Goal: Communication & Community: Answer question/provide support

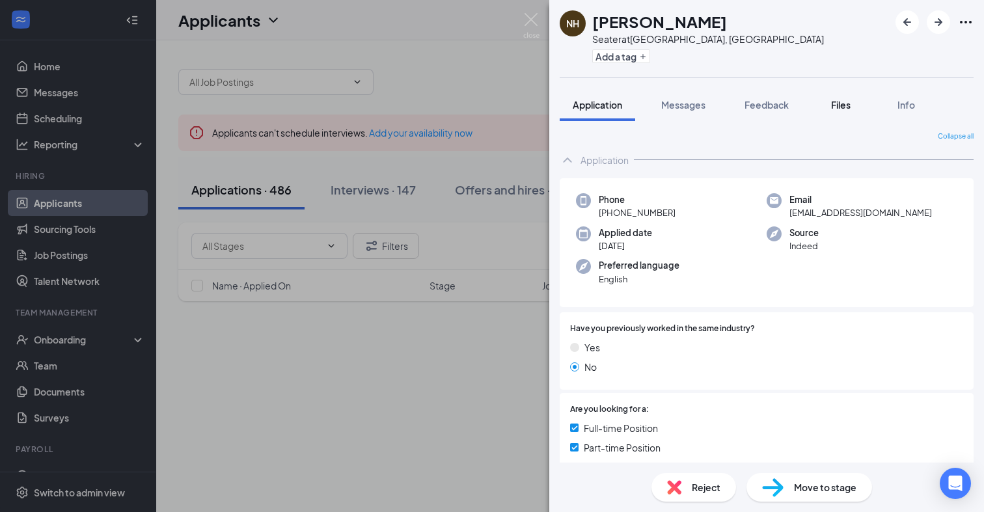
click at [838, 115] on button "Files" at bounding box center [841, 105] width 52 height 33
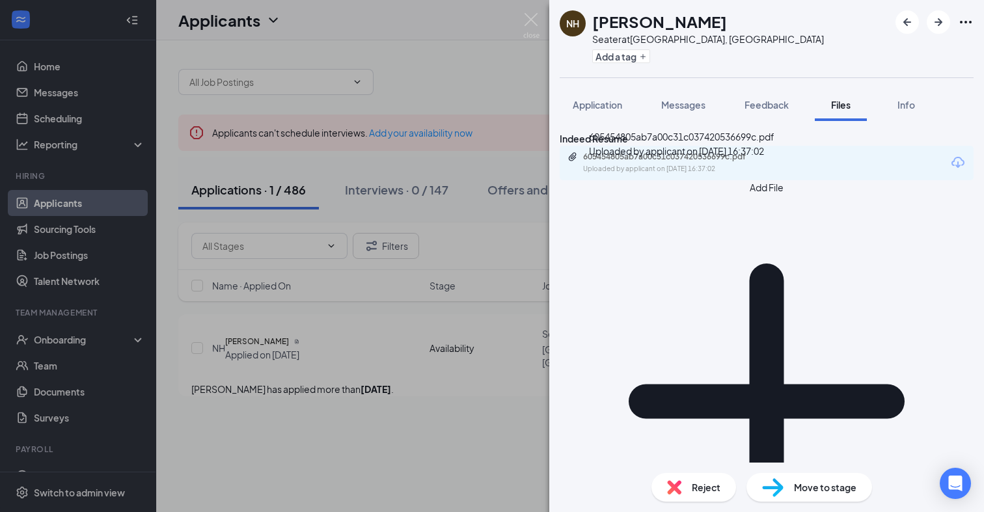
click at [691, 162] on div "605454805ab7a00c31c037420536699c.pdf" at bounding box center [674, 157] width 182 height 10
click at [531, 16] on img at bounding box center [531, 25] width 16 height 25
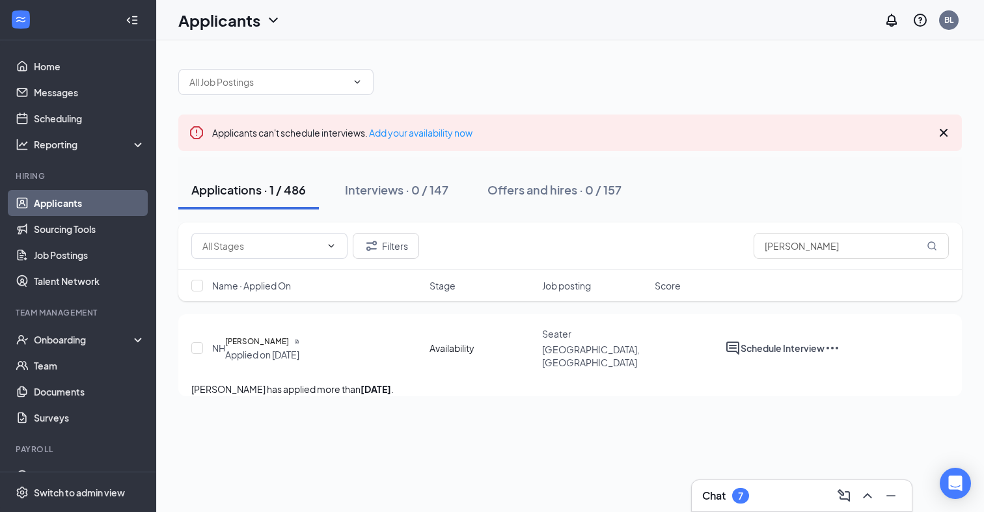
click at [725, 486] on div "Chat 7" at bounding box center [801, 495] width 199 height 21
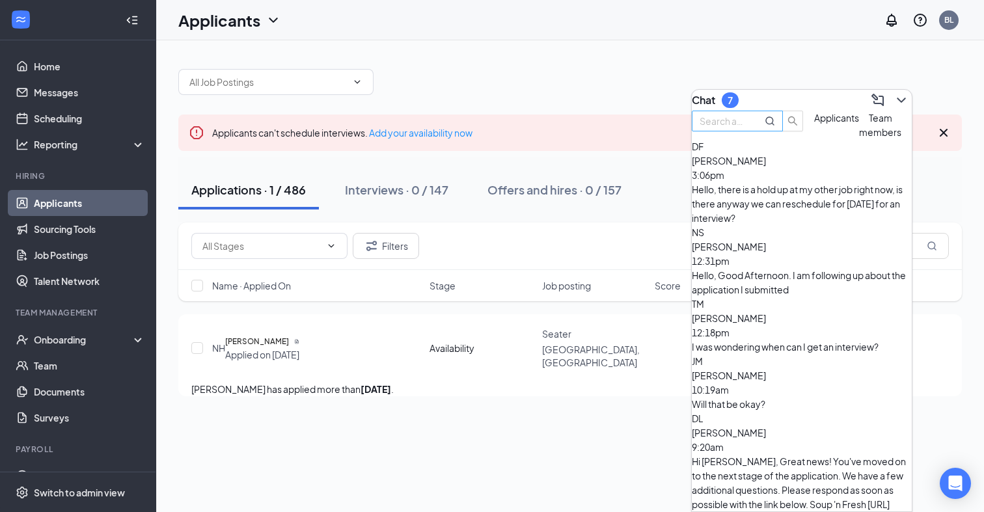
click at [746, 128] on input "text" at bounding box center [723, 121] width 47 height 14
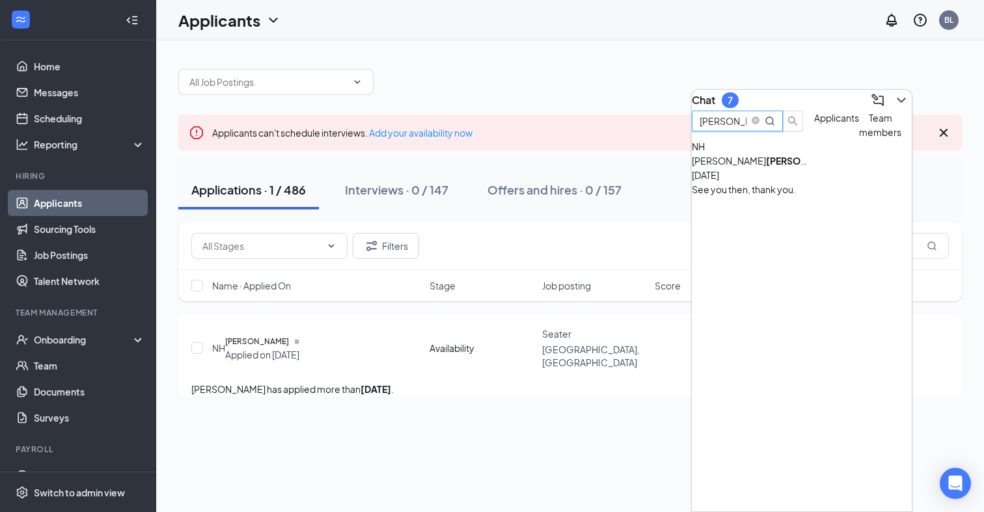
type input "[PERSON_NAME]"
click at [788, 167] on b "[PERSON_NAME]" at bounding box center [804, 161] width 77 height 12
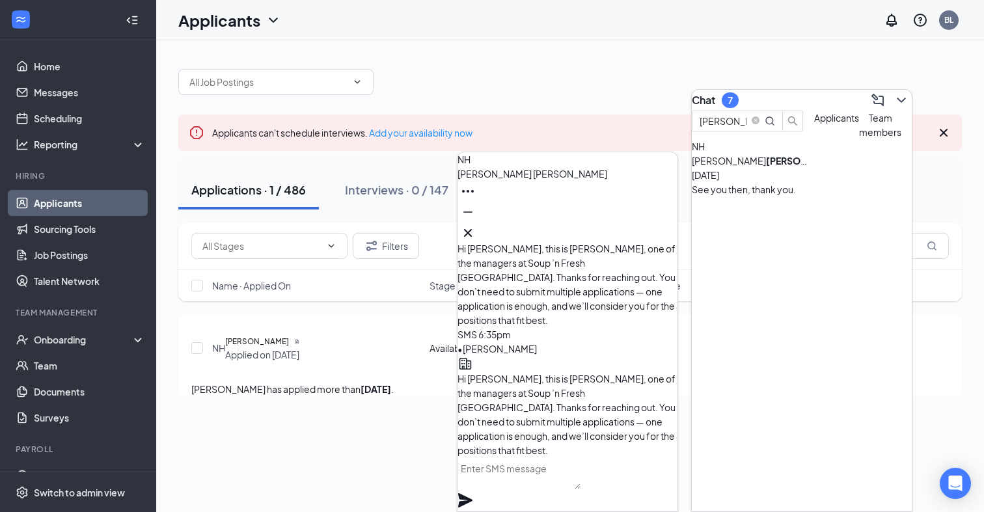
scroll to position [-1227, 0]
click at [476, 226] on icon "Cross" at bounding box center [468, 233] width 16 height 16
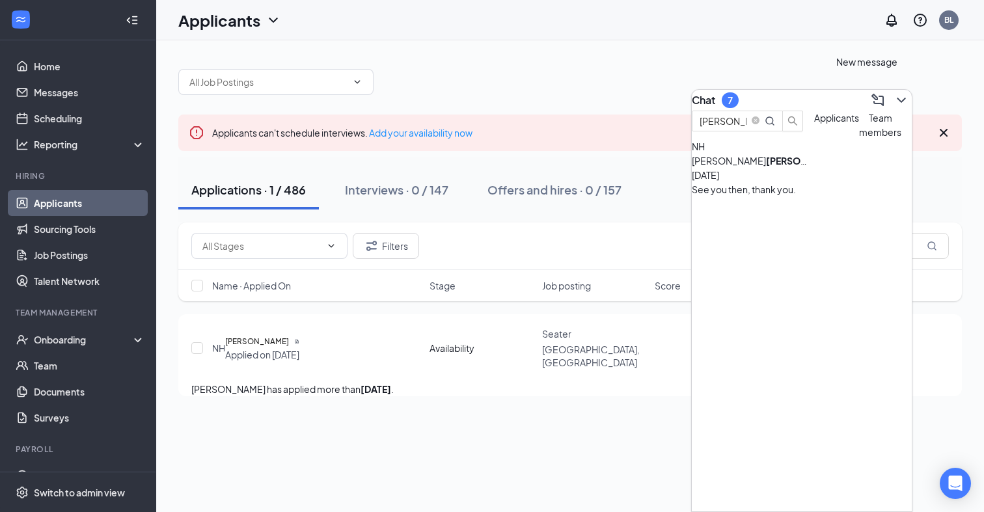
click at [894, 92] on icon "ChevronDown" at bounding box center [902, 100] width 16 height 16
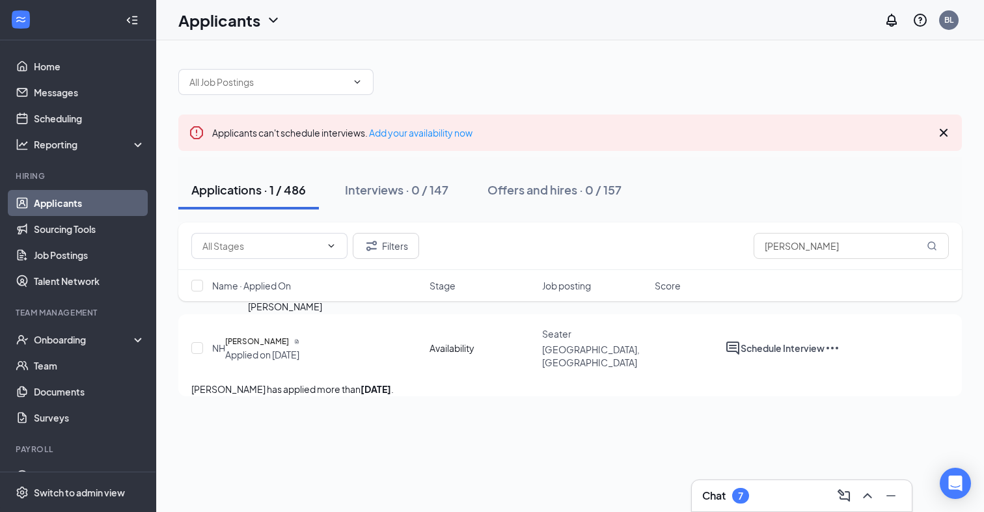
click at [280, 335] on h5 "[PERSON_NAME]" at bounding box center [257, 341] width 64 height 13
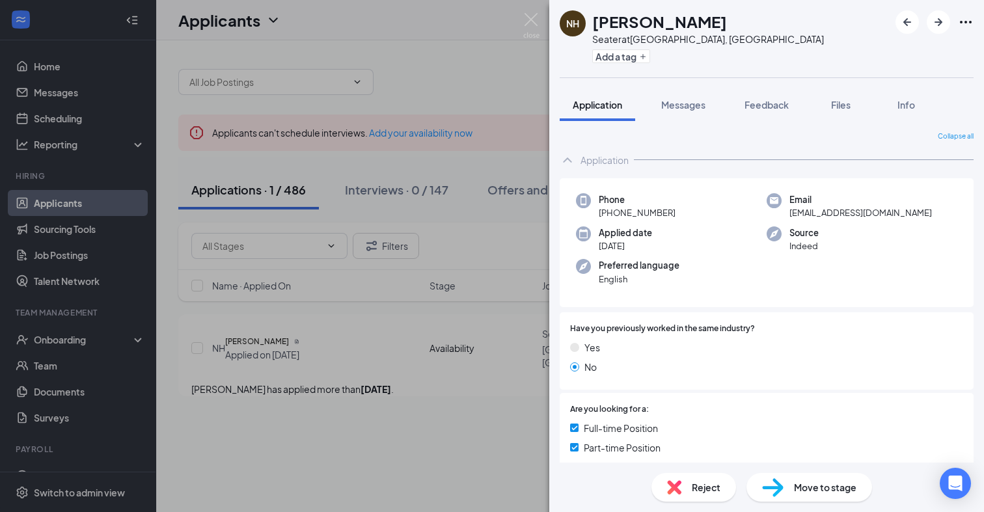
click at [531, 19] on img at bounding box center [531, 25] width 16 height 25
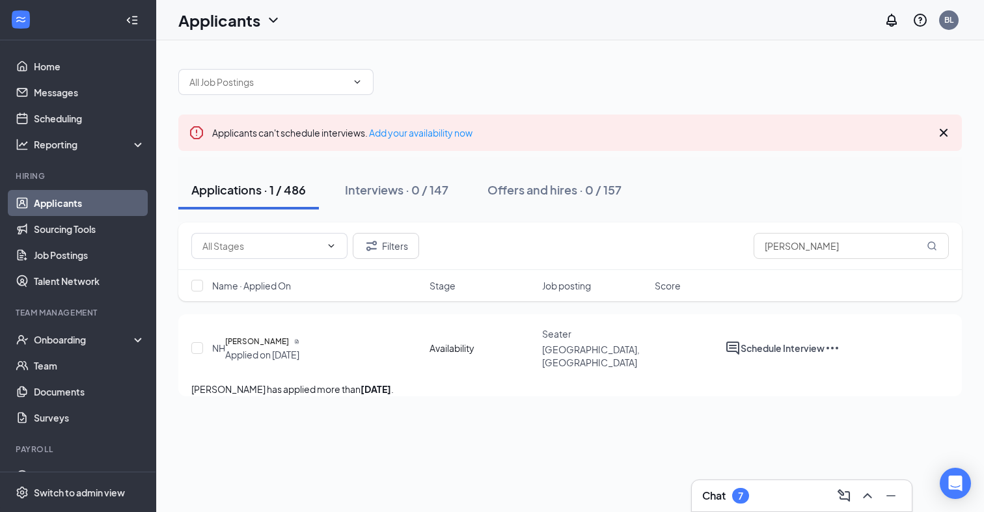
click at [726, 488] on div "Chat 7" at bounding box center [725, 496] width 47 height 16
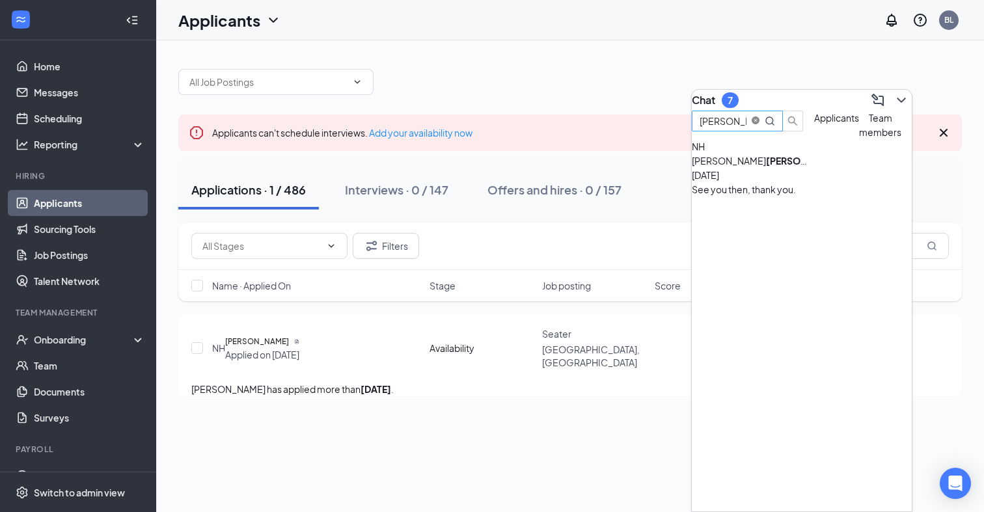
click at [759, 124] on icon "close-circle" at bounding box center [756, 120] width 8 height 8
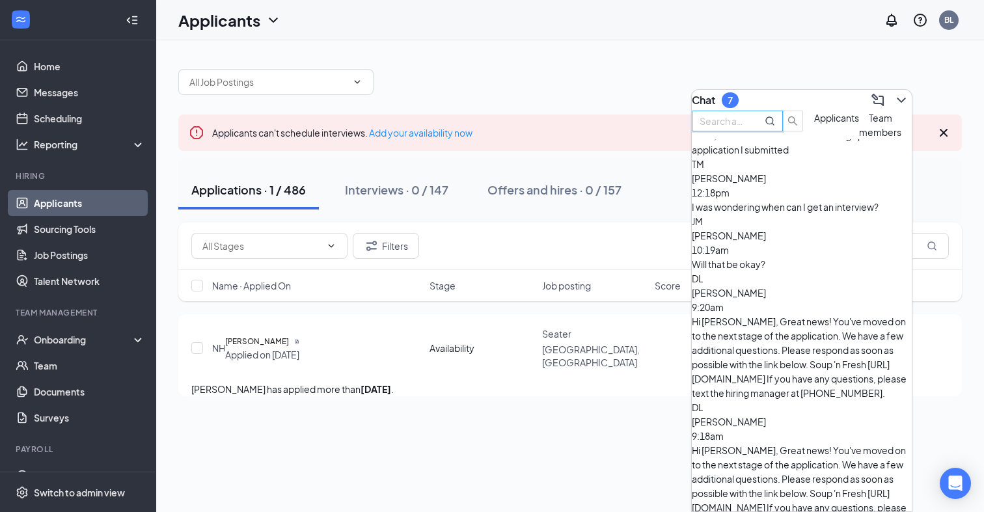
scroll to position [137, 0]
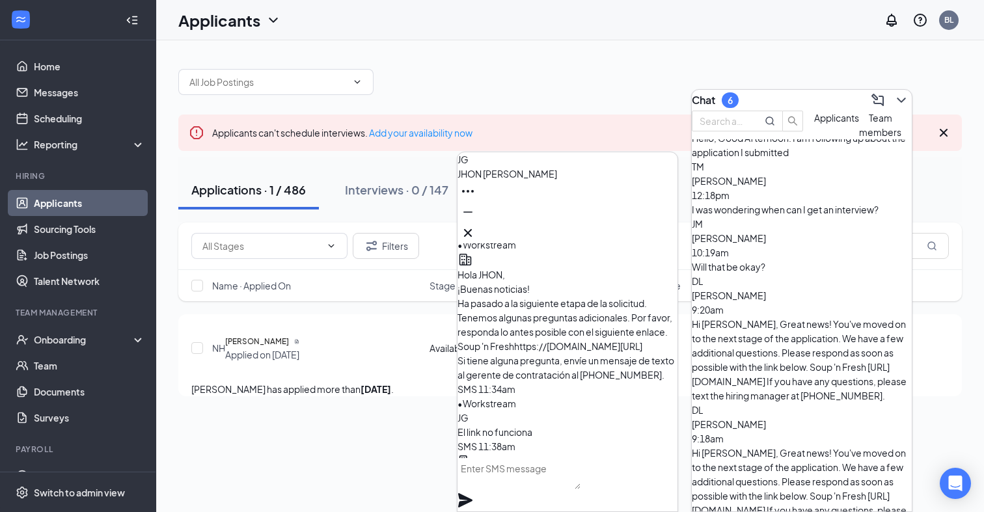
scroll to position [-184, 0]
click at [476, 230] on icon "Cross" at bounding box center [468, 233] width 16 height 16
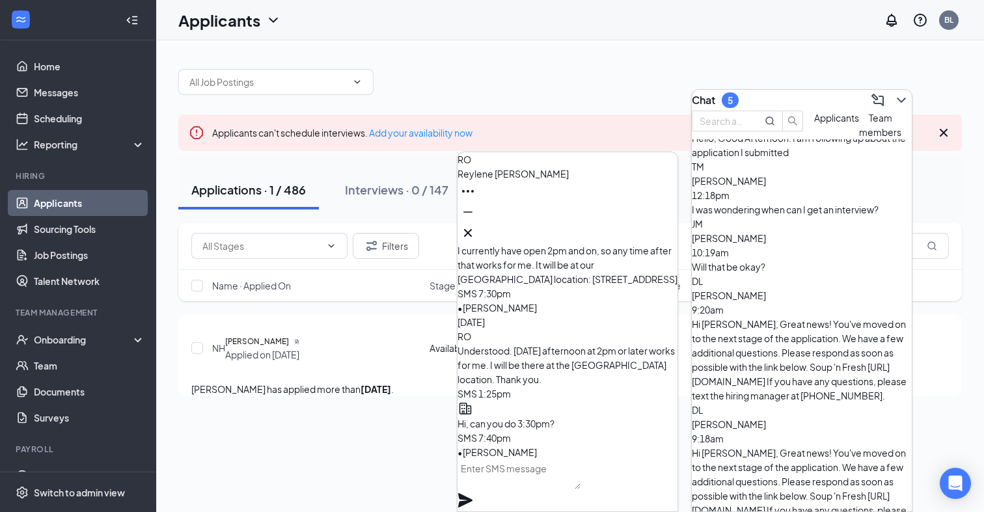
scroll to position [-75, 0]
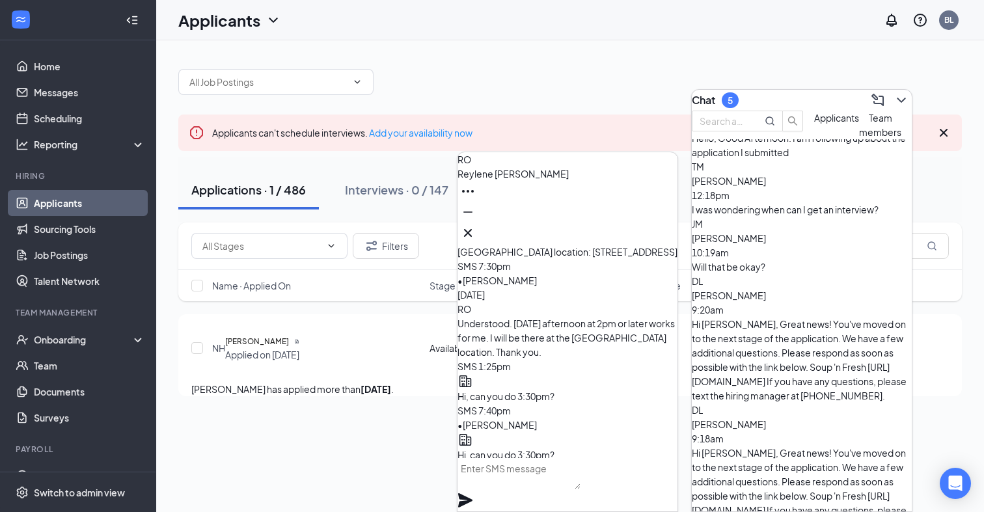
click at [549, 486] on textarea at bounding box center [518, 473] width 123 height 31
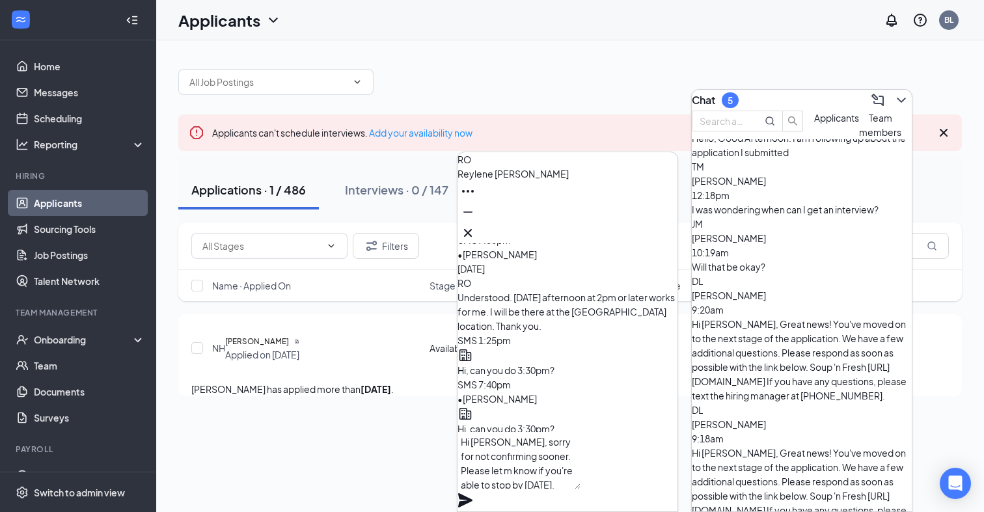
type textarea "Hi [PERSON_NAME], sorry for not confirming sooner. Please let m know if you're …"
click at [472, 493] on icon "Plane" at bounding box center [465, 500] width 14 height 14
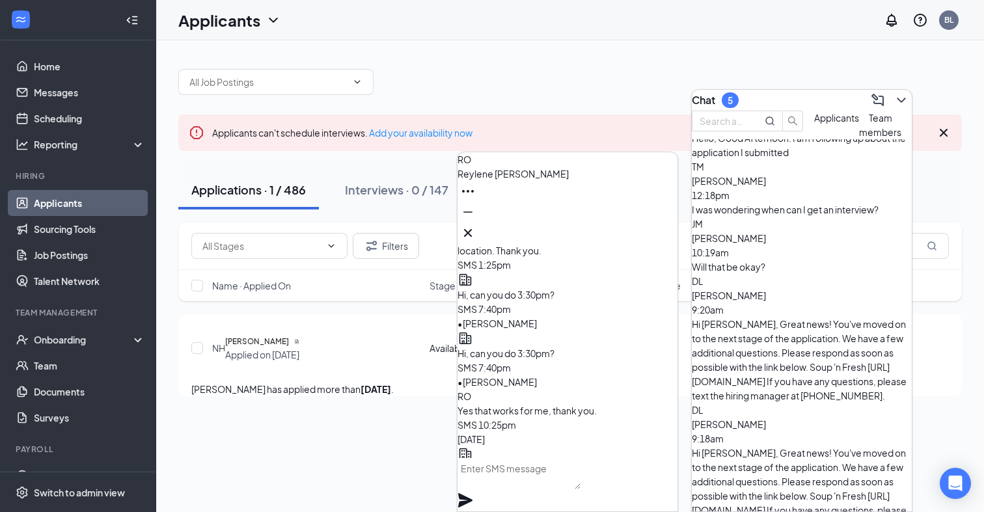
click at [476, 225] on icon "Cross" at bounding box center [468, 233] width 16 height 16
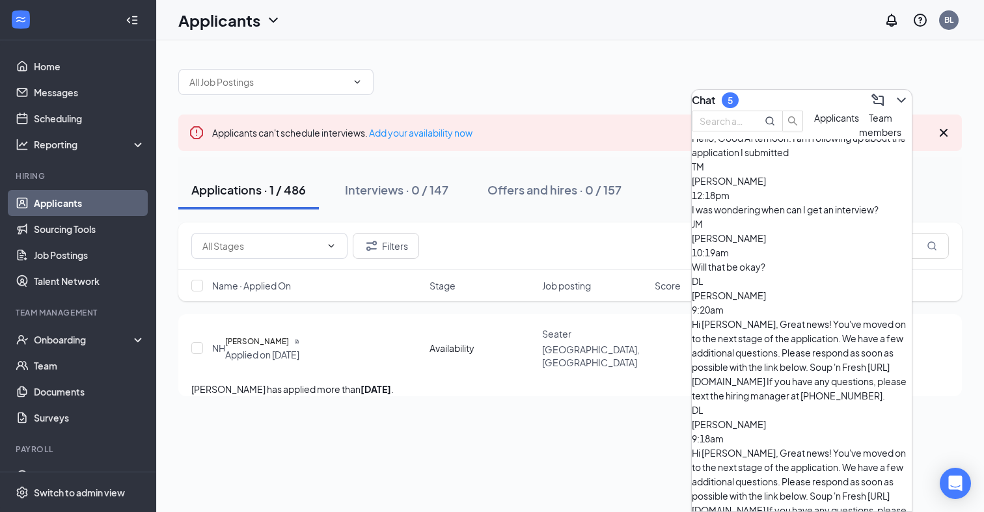
click at [766, 418] on span "[PERSON_NAME]" at bounding box center [729, 424] width 74 height 12
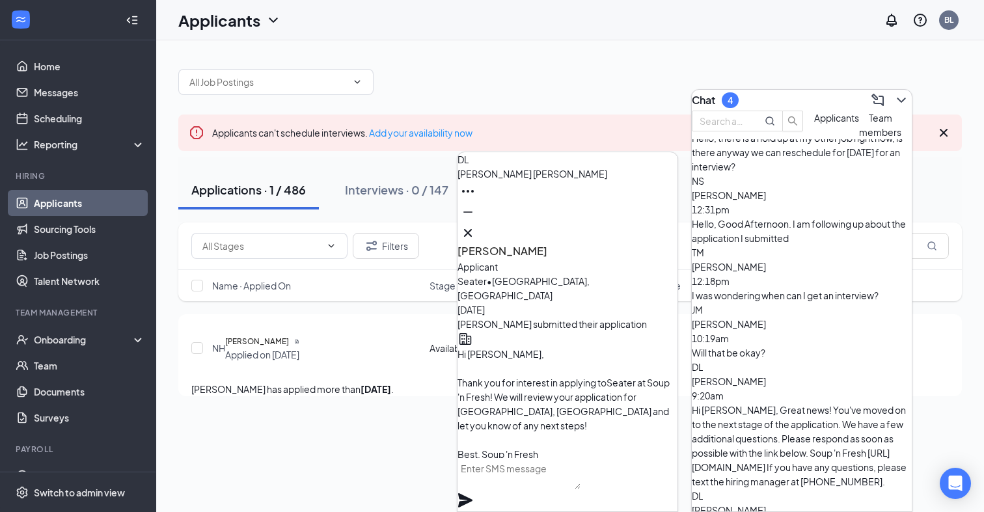
scroll to position [-265, 0]
click at [476, 225] on icon "Cross" at bounding box center [468, 233] width 16 height 16
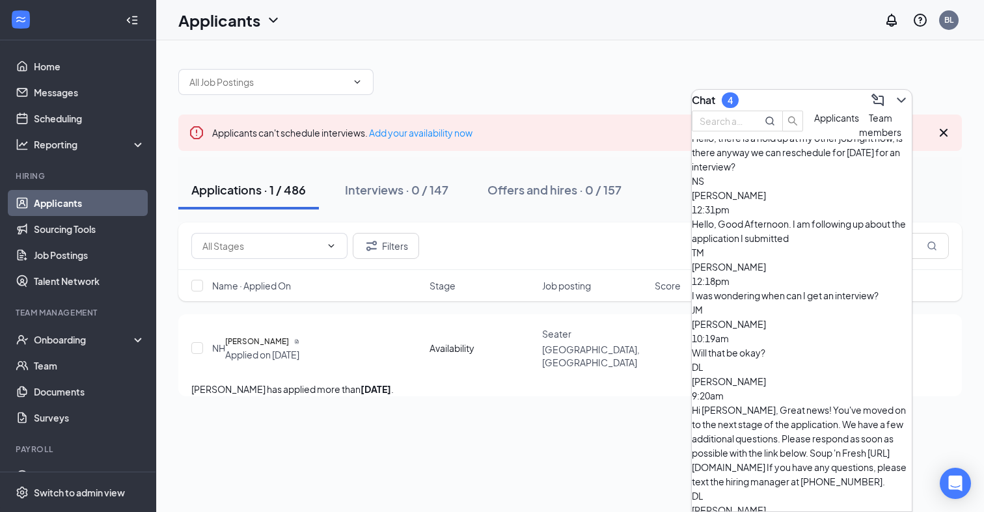
click at [766, 375] on span "[PERSON_NAME]" at bounding box center [729, 381] width 74 height 12
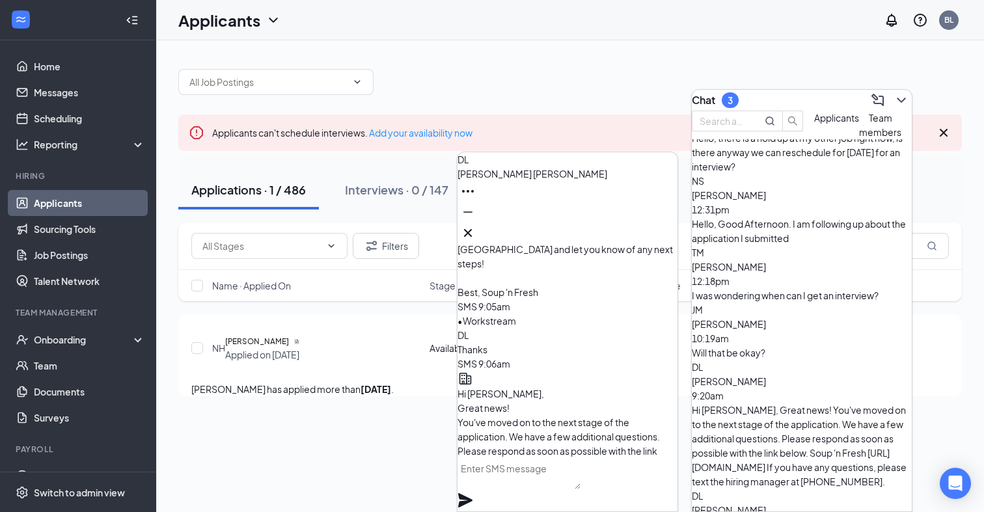
scroll to position [-37, 0]
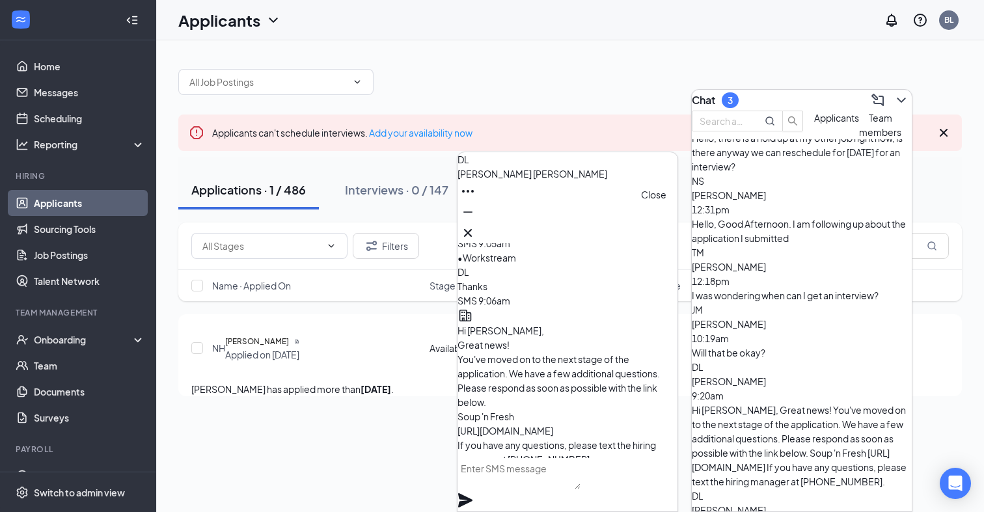
click at [476, 231] on icon "Cross" at bounding box center [468, 233] width 16 height 16
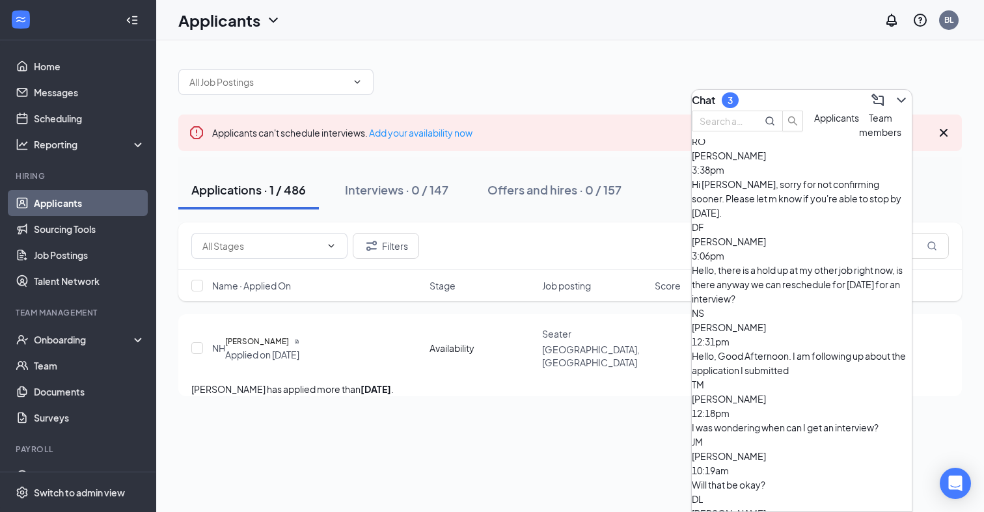
scroll to position [3, 0]
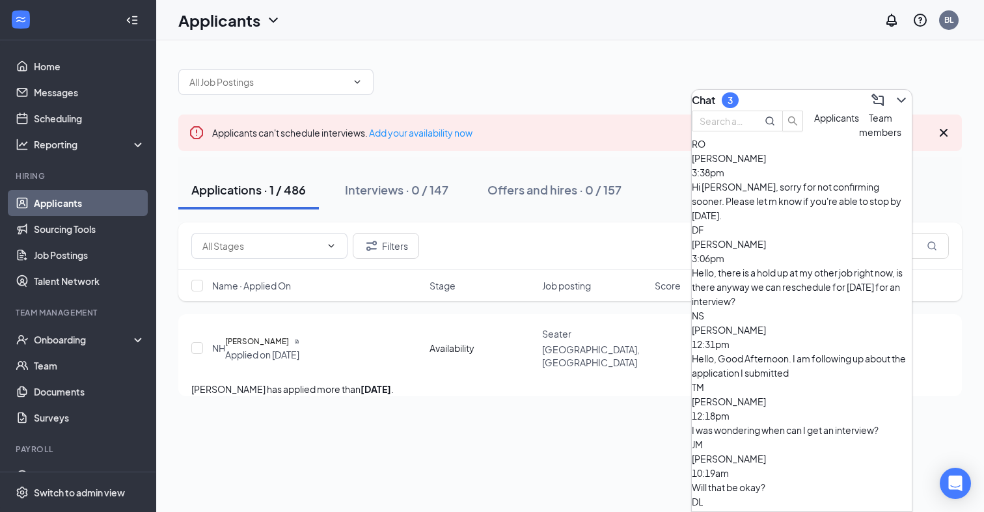
click at [804, 394] on div "[PERSON_NAME] 12:18pm" at bounding box center [802, 408] width 220 height 29
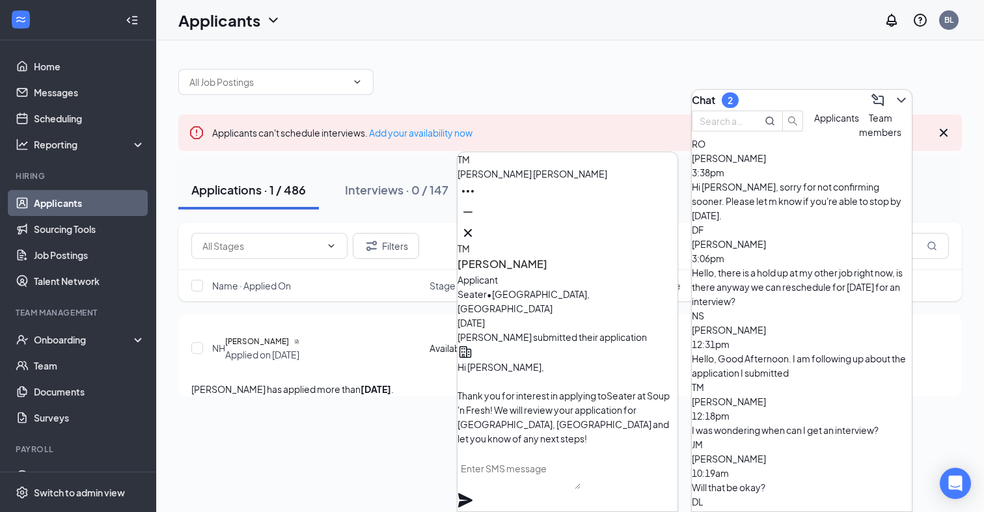
scroll to position [-268, 0]
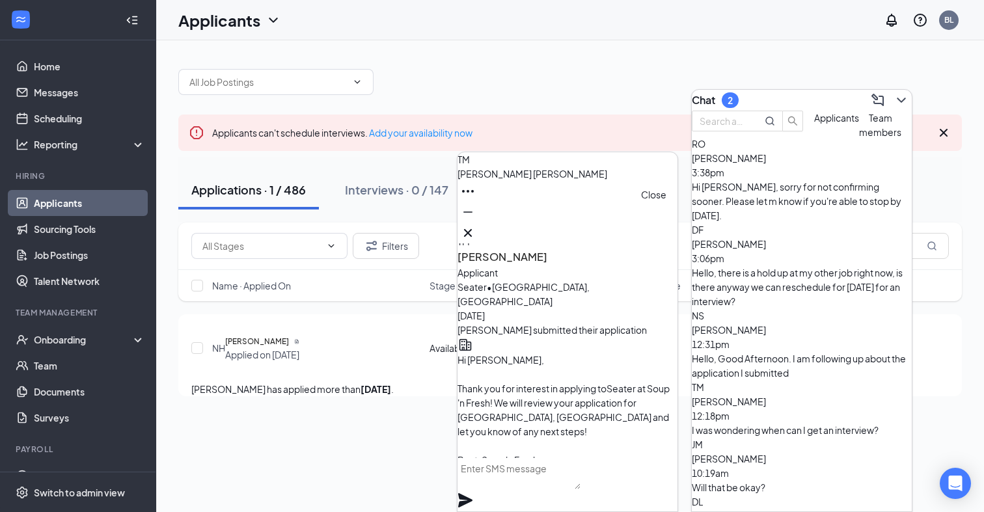
click at [476, 225] on icon "Cross" at bounding box center [468, 233] width 16 height 16
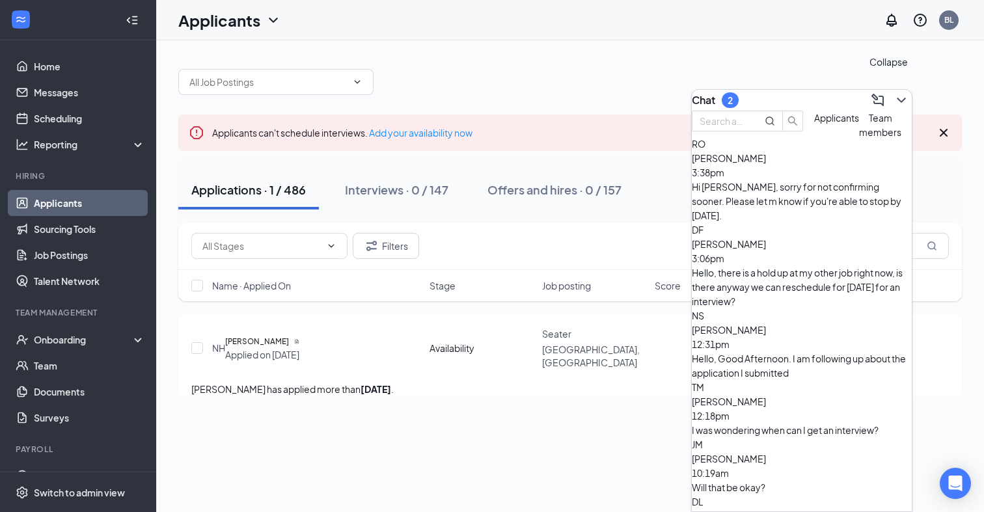
click at [897, 98] on icon "ChevronDown" at bounding box center [901, 100] width 8 height 5
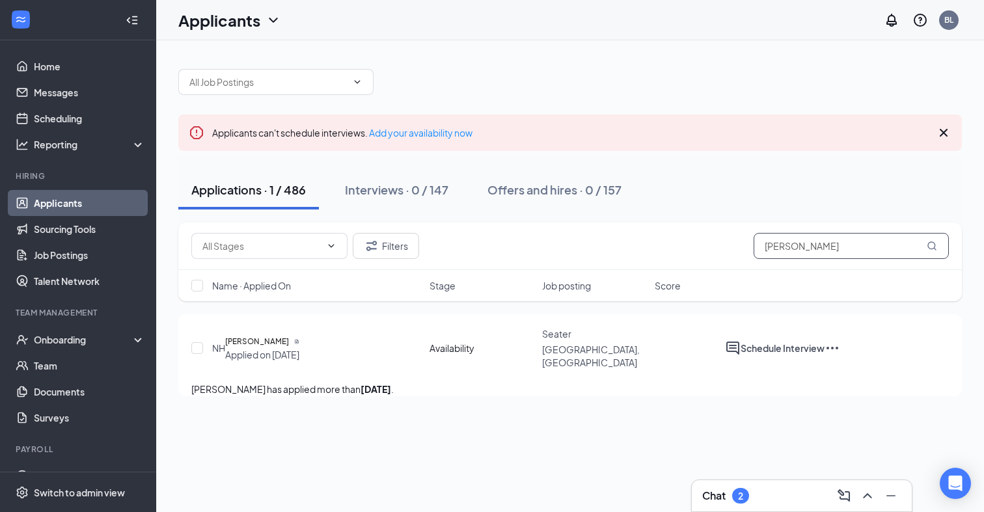
scroll to position [0, 0]
click at [943, 139] on icon "Cross" at bounding box center [944, 133] width 16 height 16
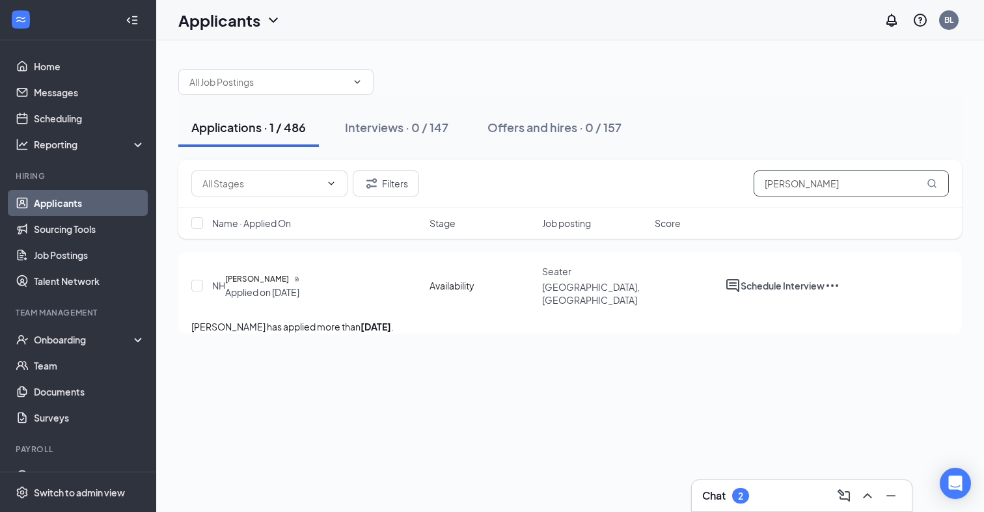
click at [830, 187] on input "[PERSON_NAME]" at bounding box center [851, 184] width 195 height 26
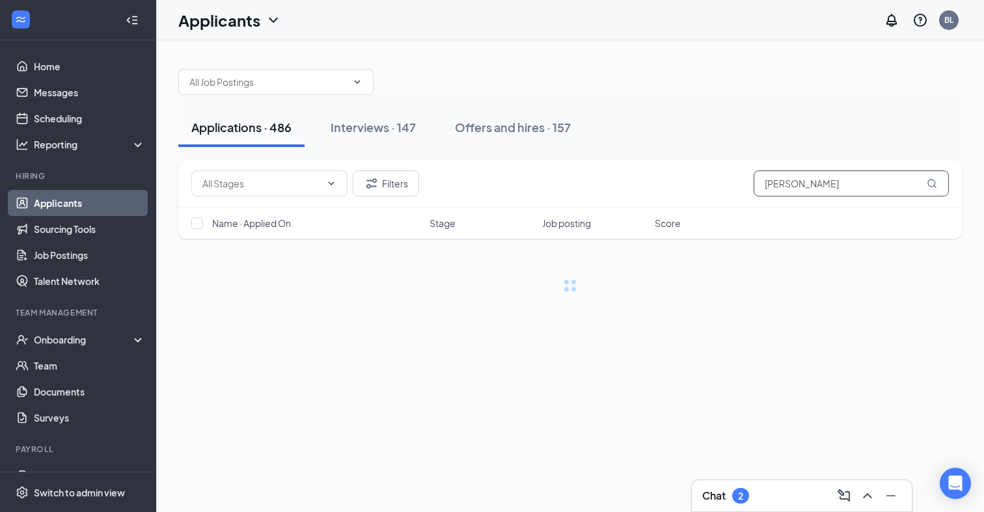
type input "[PERSON_NAME]"
click at [766, 146] on div "Applications · 486 Interviews · 147 Offers and hires · 157" at bounding box center [570, 127] width 784 height 39
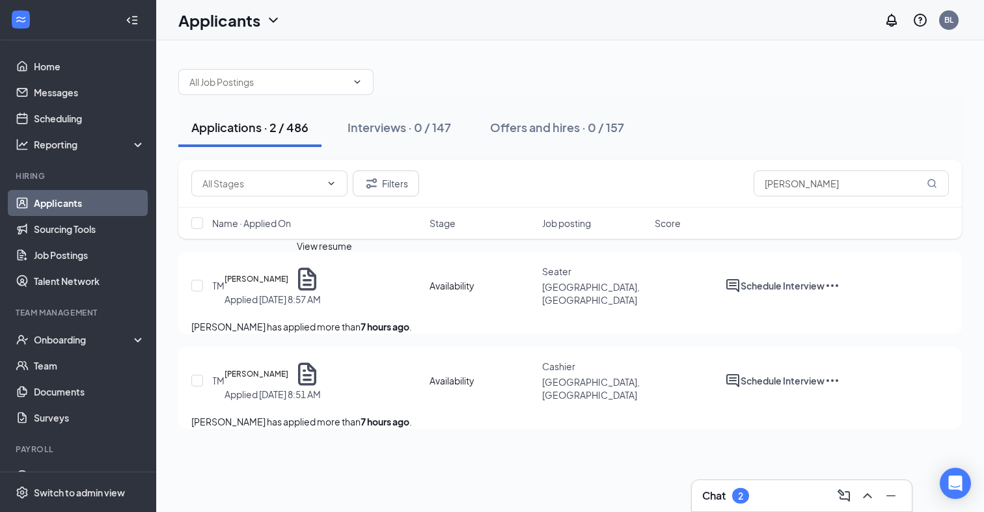
click at [321, 272] on icon "Document" at bounding box center [306, 279] width 27 height 27
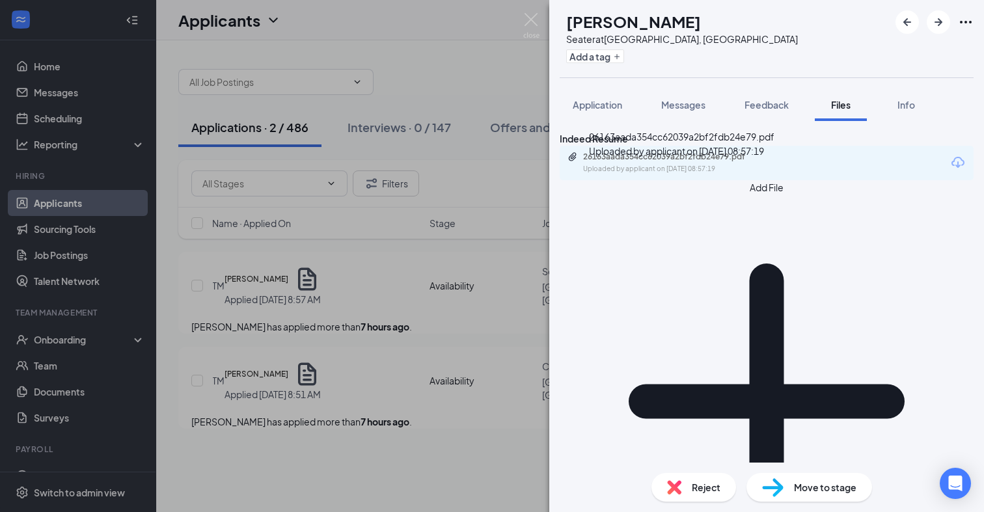
click at [715, 162] on div "26163aada354cc62039a2bf2fdb24e79.pdf" at bounding box center [674, 157] width 182 height 10
click at [586, 100] on span "Application" at bounding box center [597, 105] width 49 height 12
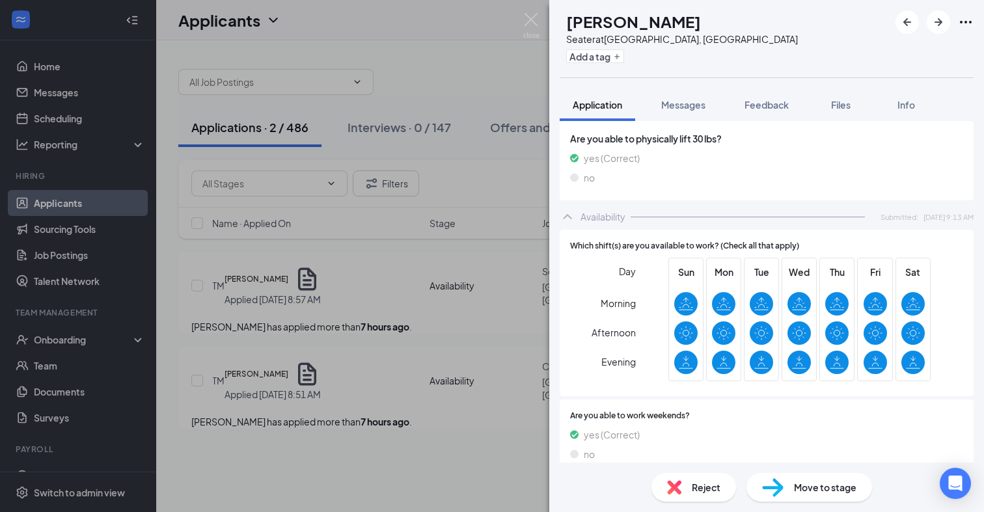
scroll to position [883, 0]
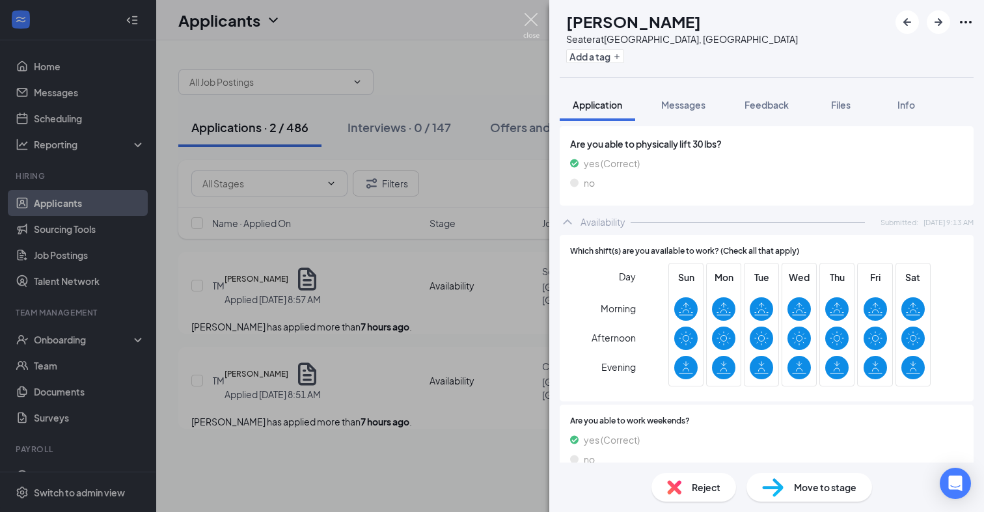
click at [528, 21] on img at bounding box center [531, 25] width 16 height 25
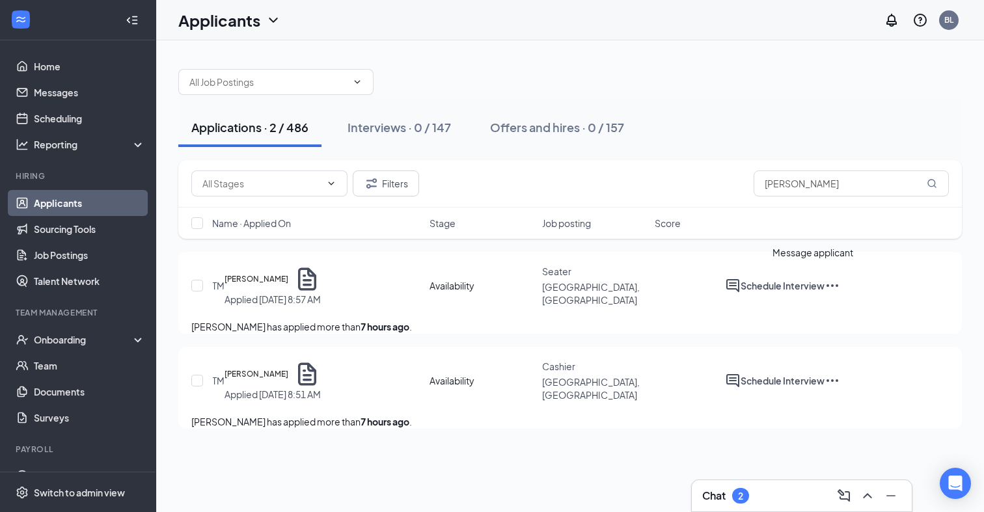
click at [741, 281] on icon "ActiveChat" at bounding box center [733, 286] width 16 height 16
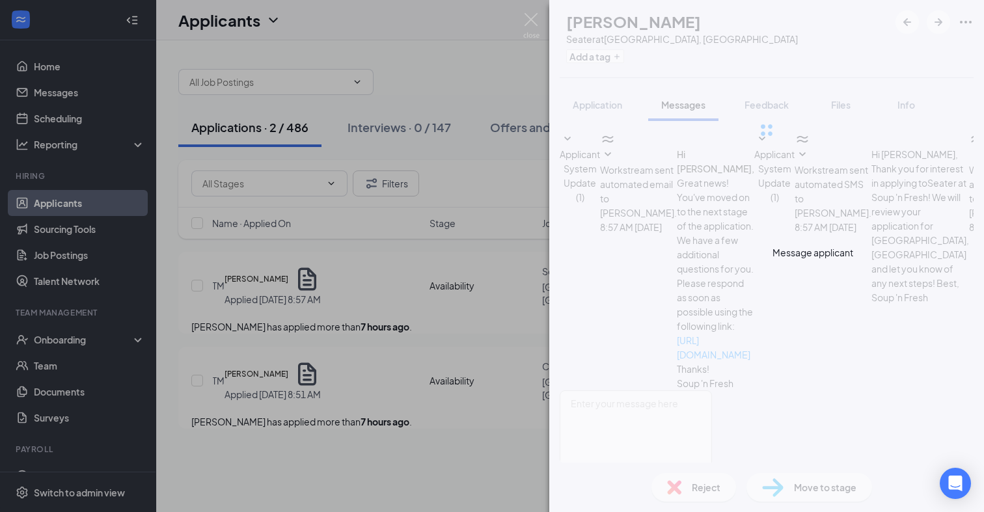
scroll to position [230, 0]
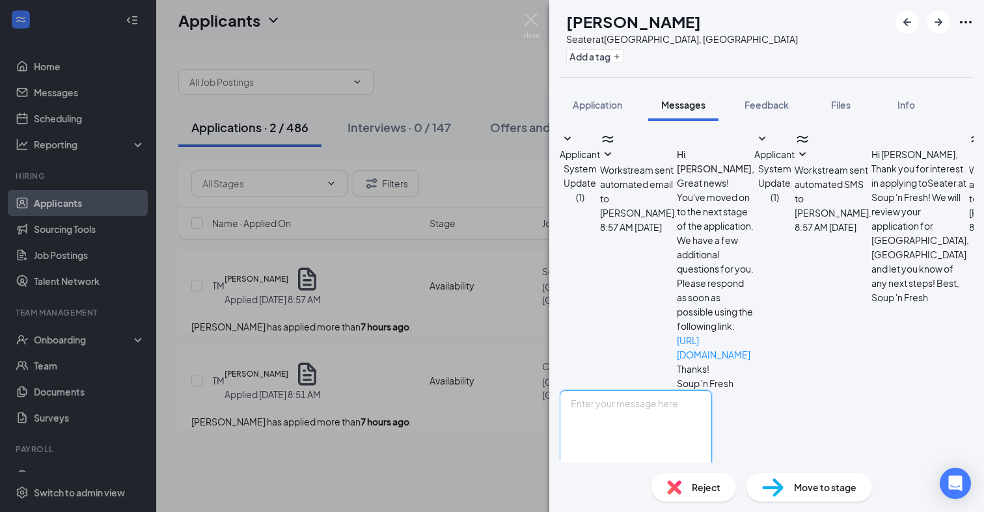
click at [680, 390] on textarea at bounding box center [636, 429] width 152 height 78
paste textarea "Hi [PERSON_NAME], this is [PERSON_NAME]. I am one of the managers at Soup ’n Fr…"
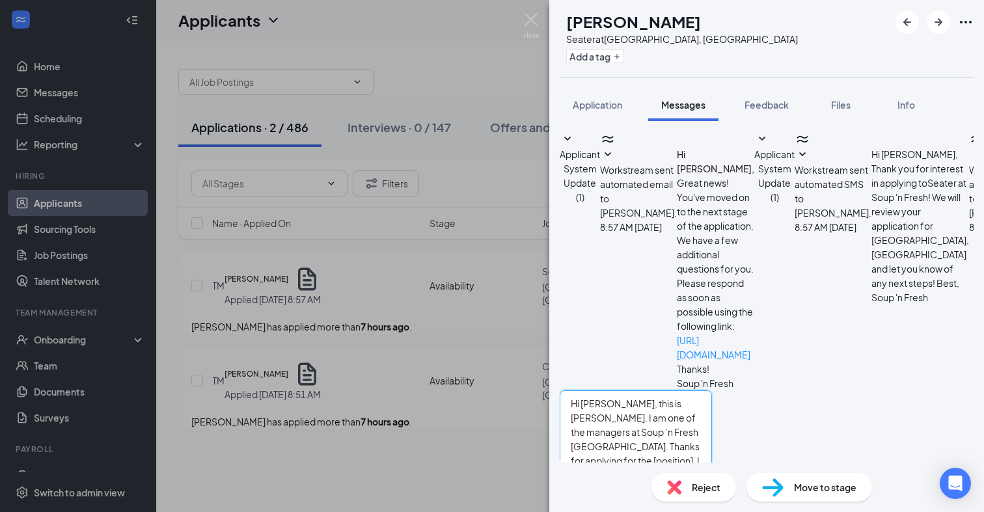
drag, startPoint x: 747, startPoint y: 371, endPoint x: 676, endPoint y: 371, distance: 70.9
click at [676, 390] on textarea "Hi [PERSON_NAME], this is [PERSON_NAME]. I am one of the managers at Soup ’n Fr…" at bounding box center [636, 429] width 152 height 78
click at [712, 397] on textarea "Hi [PERSON_NAME], this is [PERSON_NAME]. I am one of the managers at Soup ’n Fr…" at bounding box center [636, 429] width 152 height 78
drag, startPoint x: 903, startPoint y: 402, endPoint x: 653, endPoint y: 396, distance: 250.6
click at [653, 396] on textarea "Hi [PERSON_NAME], this is [PERSON_NAME]. I am one of the managers at Soup ’n Fr…" at bounding box center [636, 429] width 152 height 78
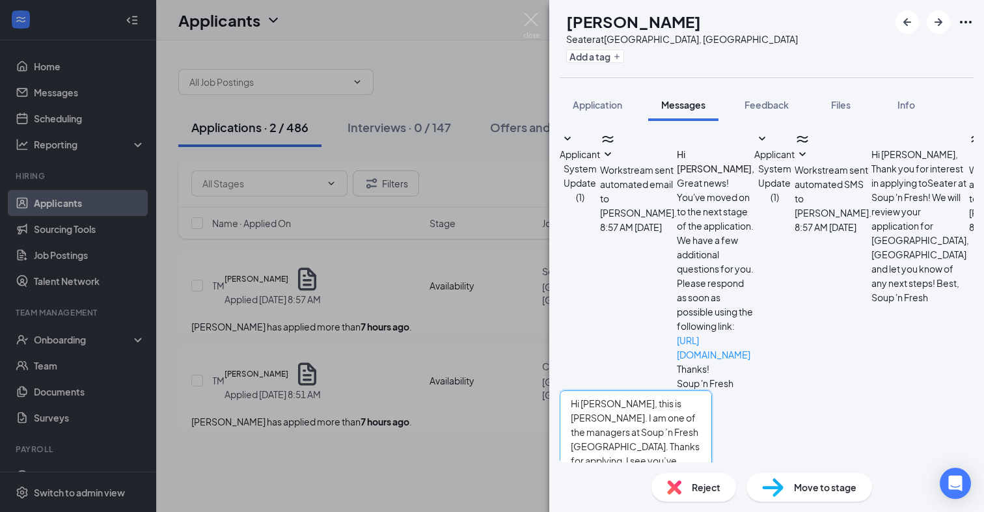
type textarea "Hi [PERSON_NAME], this is [PERSON_NAME]. I am one of the managers at Soup ’n Fr…"
click at [712, 469] on button "Send" at bounding box center [700, 491] width 23 height 45
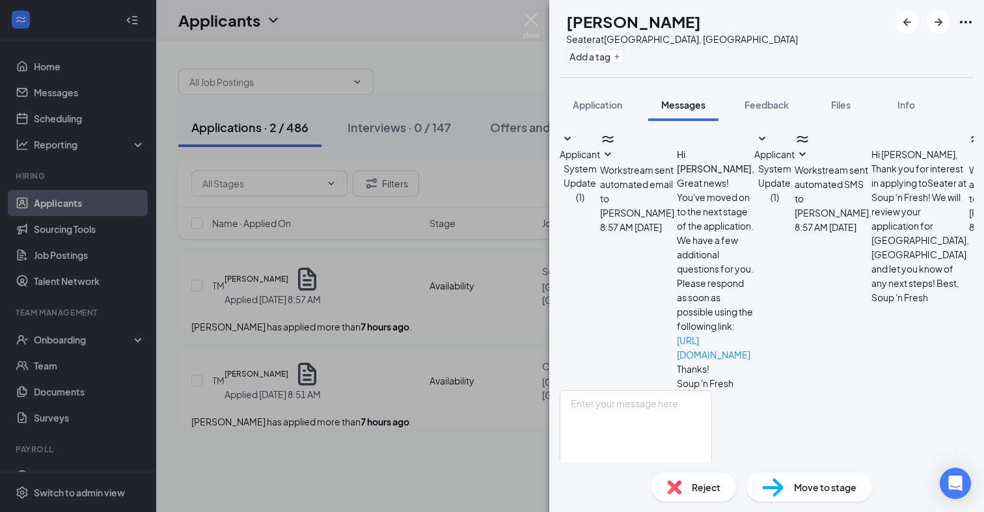
scroll to position [371, 0]
click at [526, 19] on img at bounding box center [531, 25] width 16 height 25
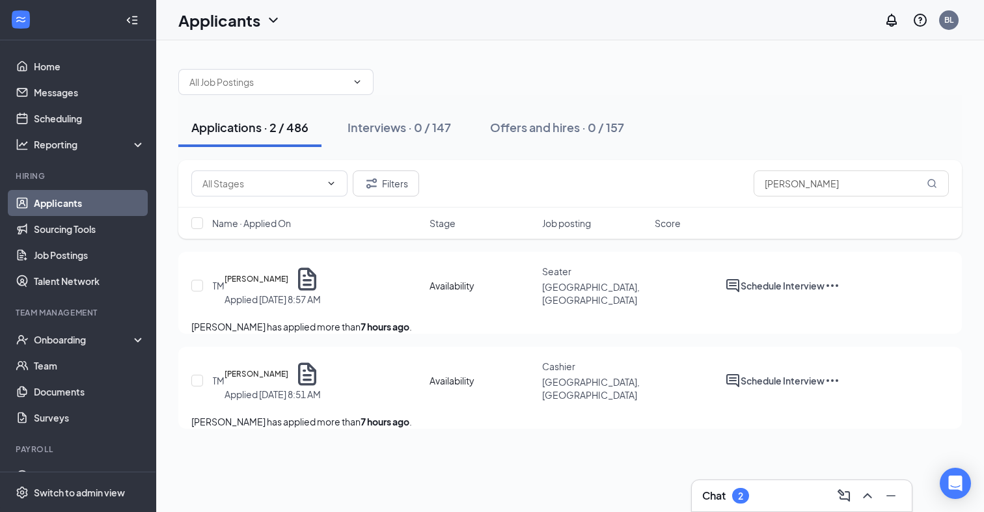
click at [747, 490] on div "2" at bounding box center [740, 496] width 17 height 16
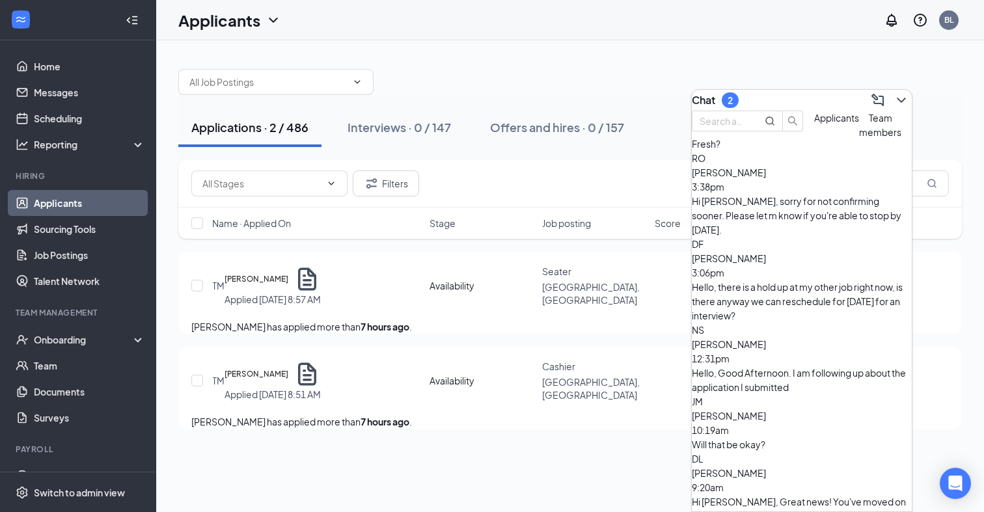
scroll to position [131, 0]
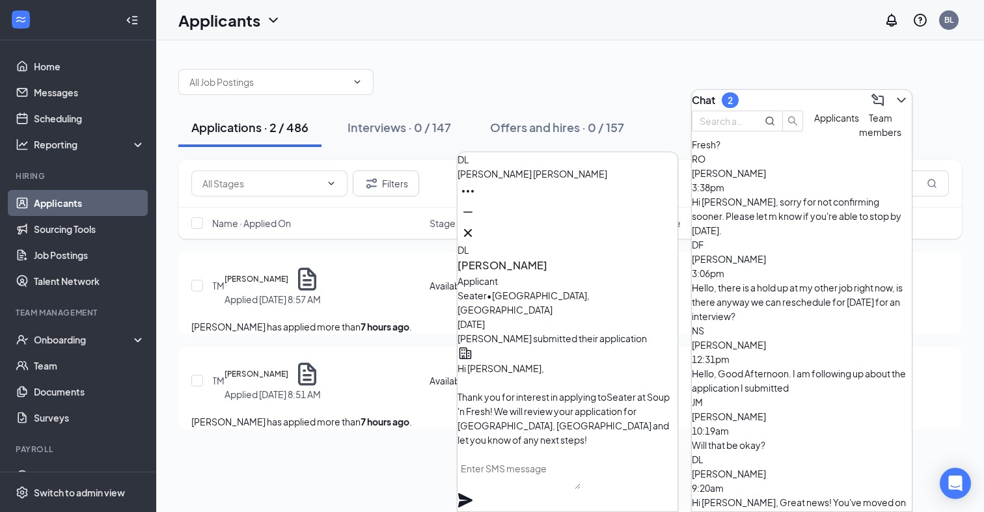
scroll to position [-290, 0]
click at [476, 229] on icon "Cross" at bounding box center [468, 233] width 16 height 16
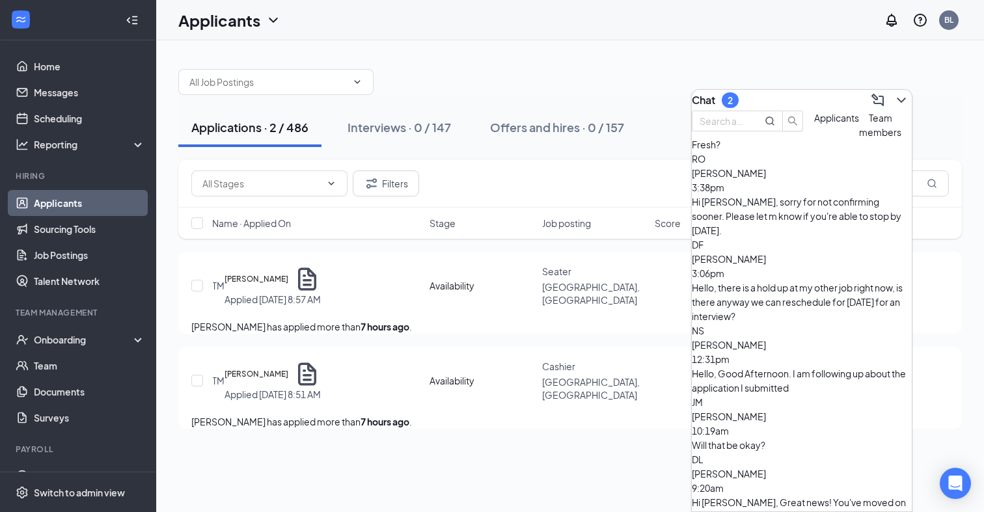
scroll to position [36, 0]
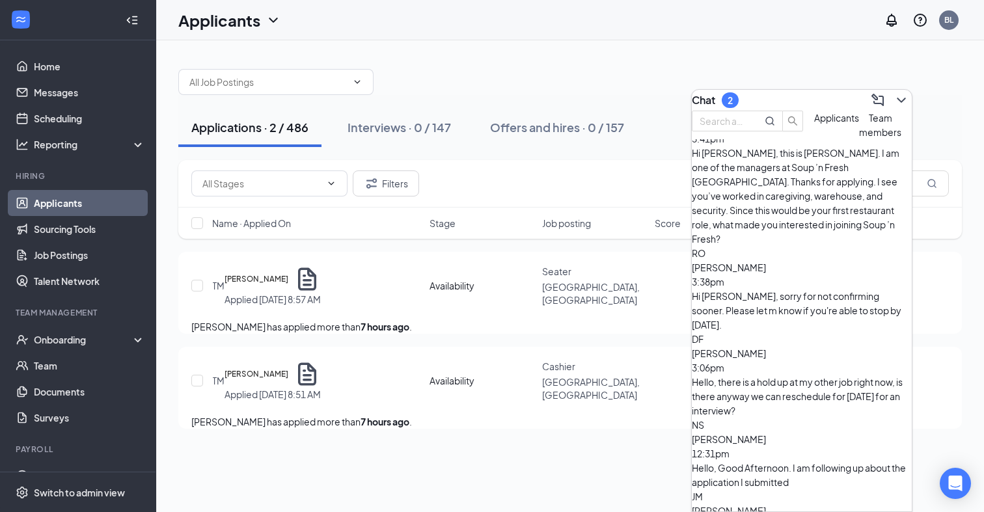
click at [766, 505] on span "[PERSON_NAME]" at bounding box center [729, 511] width 74 height 12
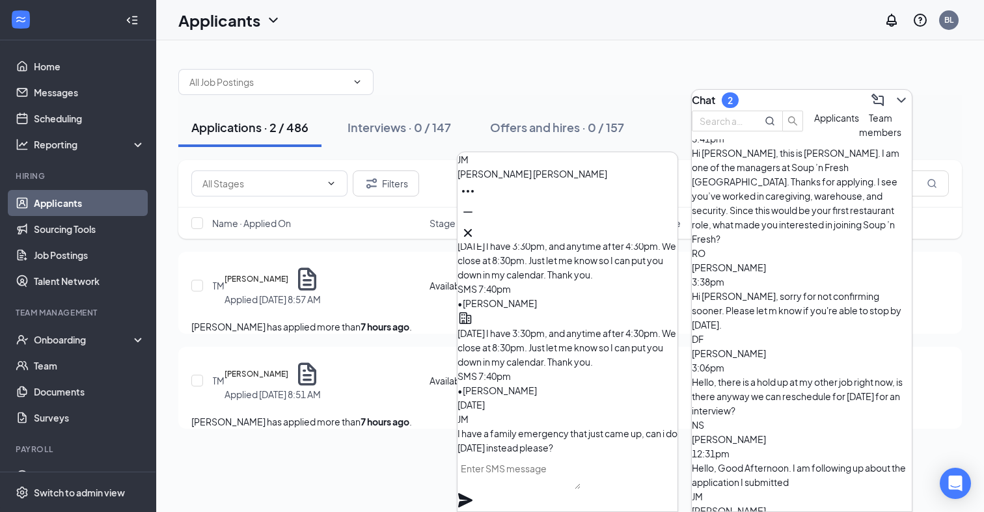
scroll to position [-53, 0]
click at [472, 230] on icon "Cross" at bounding box center [468, 233] width 8 height 8
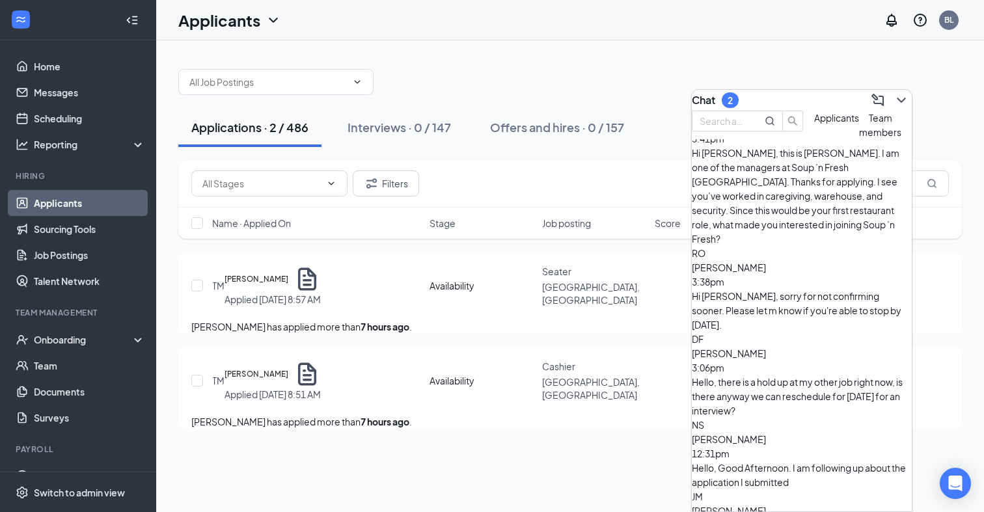
click at [767, 289] on div "Hi [PERSON_NAME], sorry for not confirming sooner. Please let m know if you're …" at bounding box center [802, 310] width 220 height 43
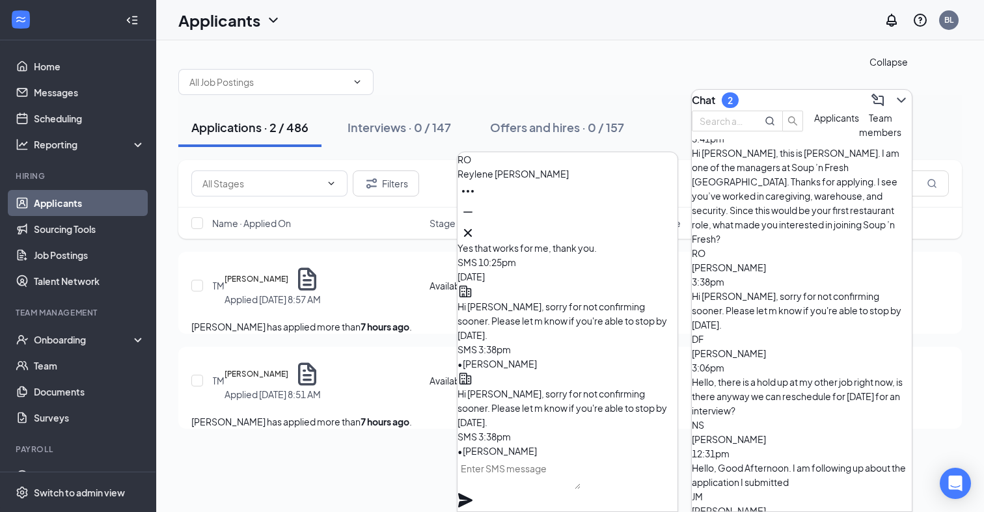
click at [894, 92] on icon "ChevronDown" at bounding box center [902, 100] width 16 height 16
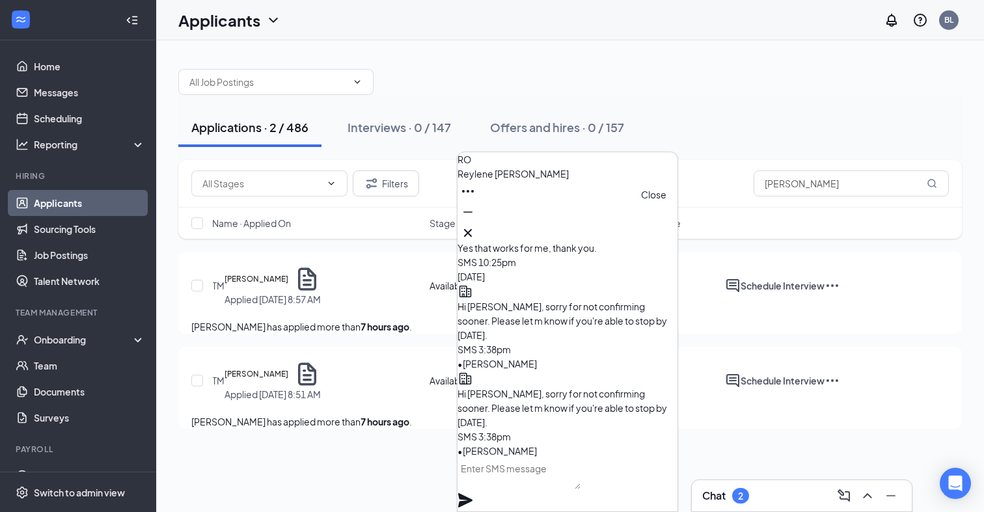
click at [476, 230] on icon "Cross" at bounding box center [468, 233] width 16 height 16
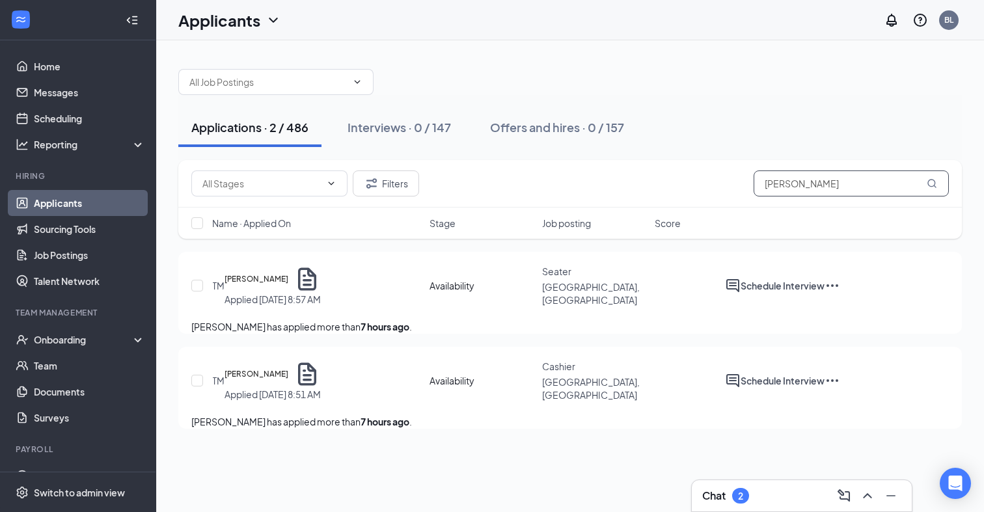
click at [805, 185] on input "[PERSON_NAME]" at bounding box center [851, 184] width 195 height 26
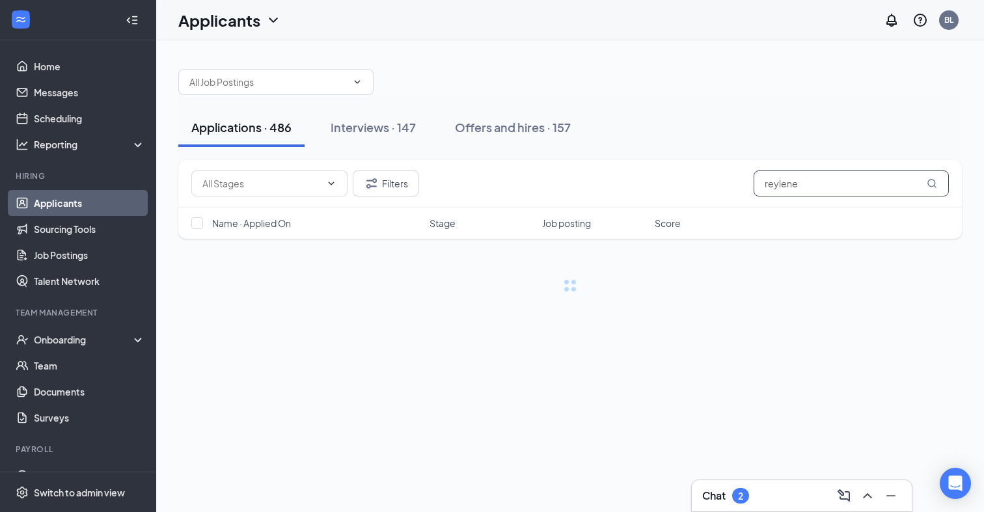
type input "reylene"
click at [762, 99] on div "Applications · 486 Interviews · 147 Offers and hires · 157" at bounding box center [570, 127] width 784 height 65
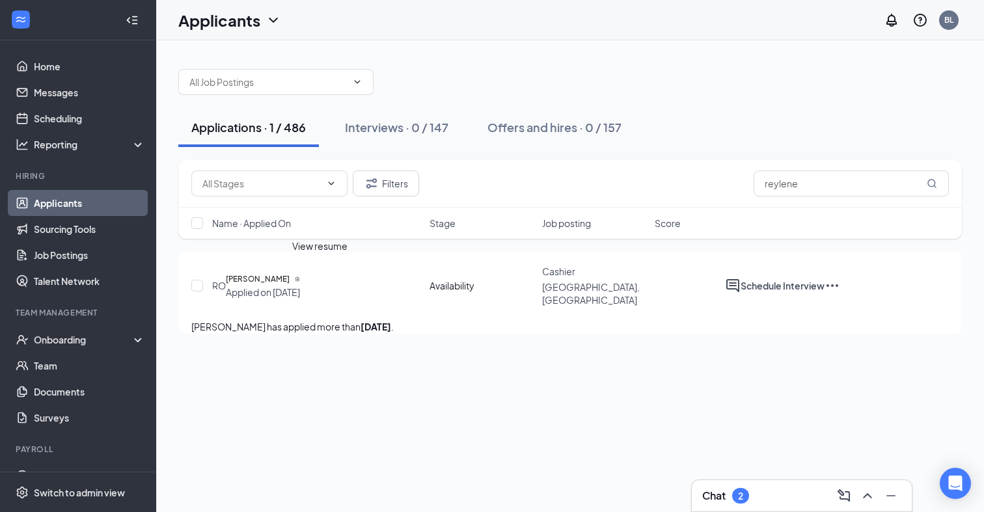
click at [300, 277] on icon "Document" at bounding box center [297, 279] width 5 height 5
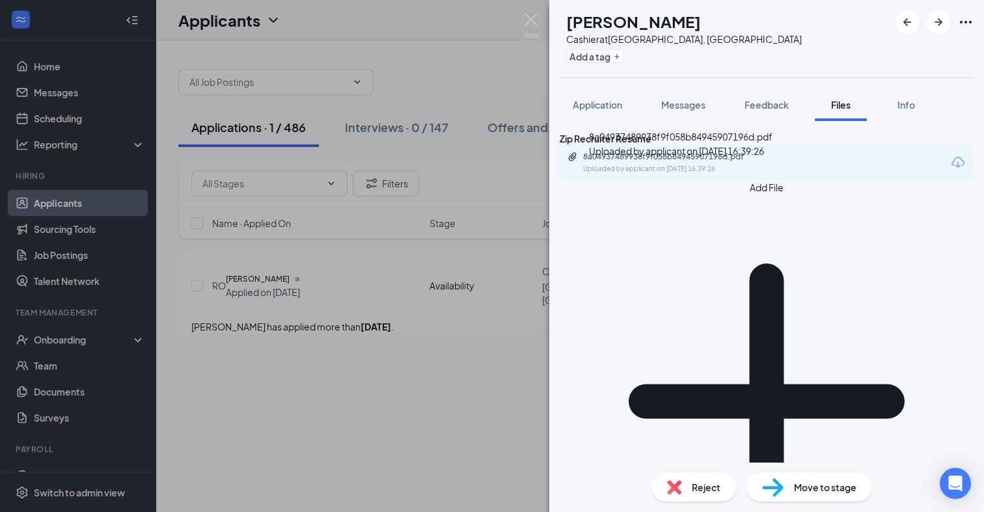
click at [677, 162] on div "8a04937489938f9f058b84945907196d.pdf" at bounding box center [674, 157] width 182 height 10
